Goal: Information Seeking & Learning: Learn about a topic

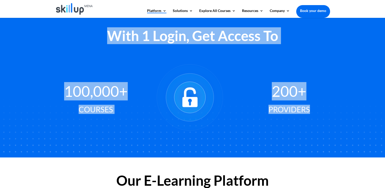
scroll to position [357, 0]
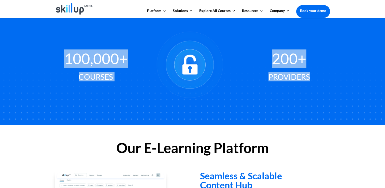
drag, startPoint x: 112, startPoint y: 102, endPoint x: 338, endPoint y: 102, distance: 225.2
click at [338, 102] on div "The Leading Learning Platform for Your Employees Book A Demo SkillUp’s Advanced…" at bounding box center [192, 165] width 385 height 1009
drag, startPoint x: 338, startPoint y: 102, endPoint x: 320, endPoint y: 108, distance: 18.5
click at [320, 108] on div "100,000+ Courses 200+ Providers" at bounding box center [192, 65] width 275 height 91
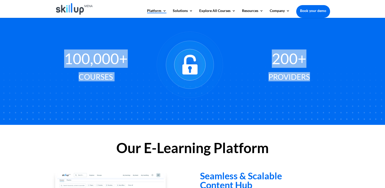
drag, startPoint x: 320, startPoint y: 108, endPoint x: 310, endPoint y: 104, distance: 10.6
click at [310, 104] on div "100,000+ Courses 200+ Providers" at bounding box center [192, 65] width 275 height 91
click at [304, 95] on div "100,000+ Courses 200+ Providers" at bounding box center [192, 65] width 275 height 91
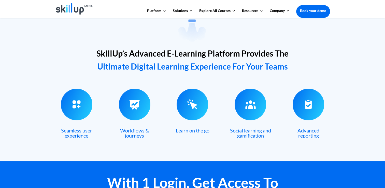
scroll to position [178, 0]
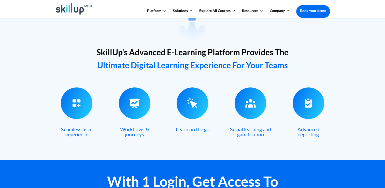
click at [312, 131] on span "Advanced reporting" at bounding box center [309, 131] width 22 height 11
click at [310, 129] on span "Advanced reporting" at bounding box center [309, 131] width 22 height 11
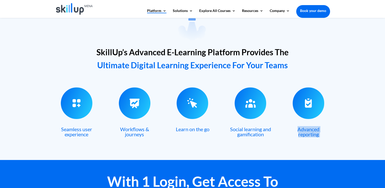
drag, startPoint x: 310, startPoint y: 129, endPoint x: 300, endPoint y: 129, distance: 10.7
click at [300, 129] on span "Advanced reporting" at bounding box center [309, 131] width 22 height 11
click at [288, 128] on h3 "Advanced reporting" at bounding box center [308, 133] width 43 height 13
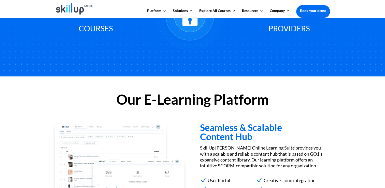
scroll to position [408, 0]
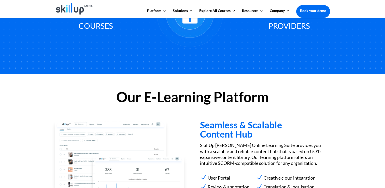
drag, startPoint x: 238, startPoint y: 97, endPoint x: 223, endPoint y: 95, distance: 15.3
click at [223, 95] on h2 "Our E-Learning Platform" at bounding box center [192, 98] width 275 height 17
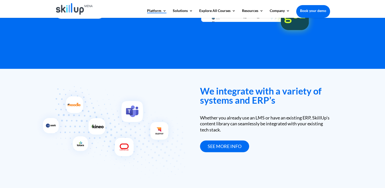
scroll to position [673, 0]
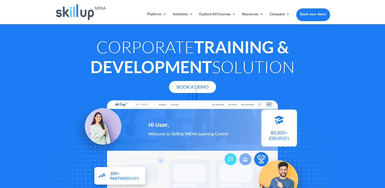
click at [368, 143] on div at bounding box center [192, 94] width 385 height 188
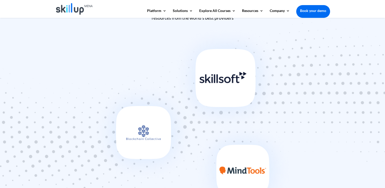
scroll to position [280, 0]
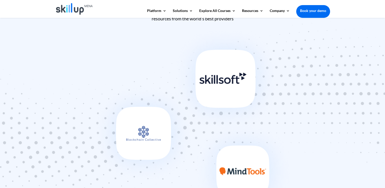
drag, startPoint x: 352, startPoint y: 81, endPoint x: 293, endPoint y: 121, distance: 71.4
click at [293, 121] on div at bounding box center [192, 123] width 385 height 198
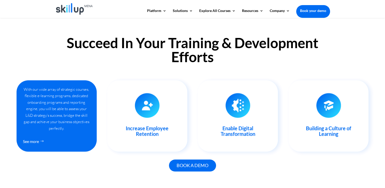
scroll to position [510, 0]
